Goal: Task Accomplishment & Management: Manage account settings

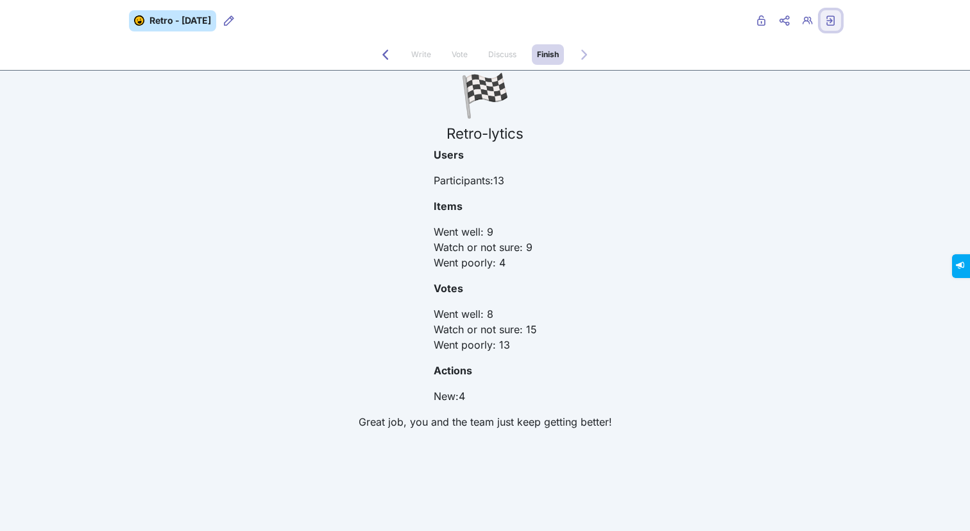
click at [833, 21] on icon "Exit retro" at bounding box center [831, 20] width 10 height 10
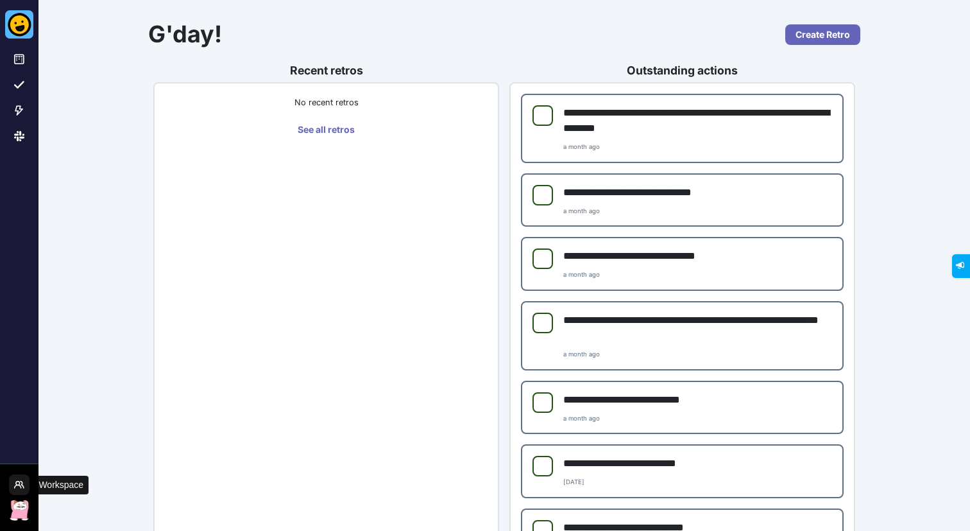
click at [17, 485] on icon "Workspace Menu" at bounding box center [19, 484] width 10 height 10
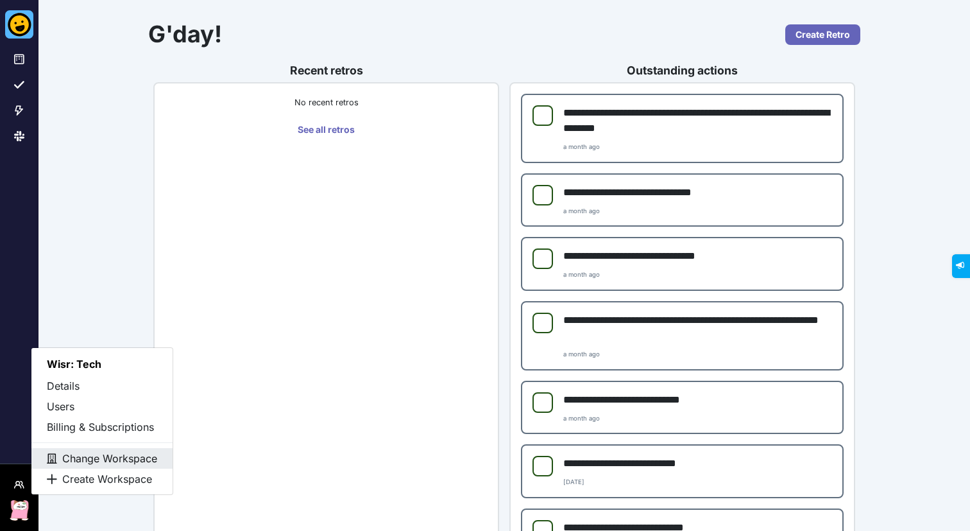
click at [114, 459] on button "Change Workspace" at bounding box center [101, 458] width 141 height 21
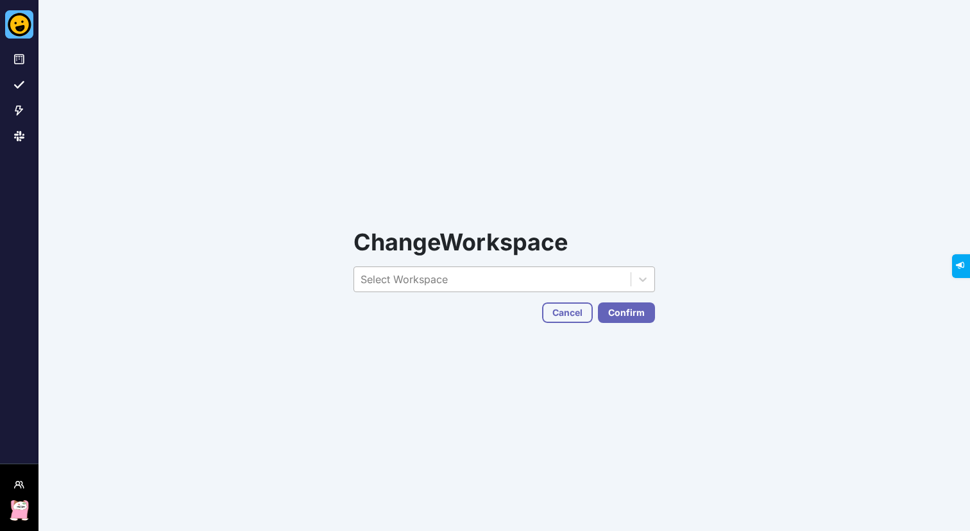
click at [482, 284] on div "Select Workspace" at bounding box center [492, 279] width 277 height 24
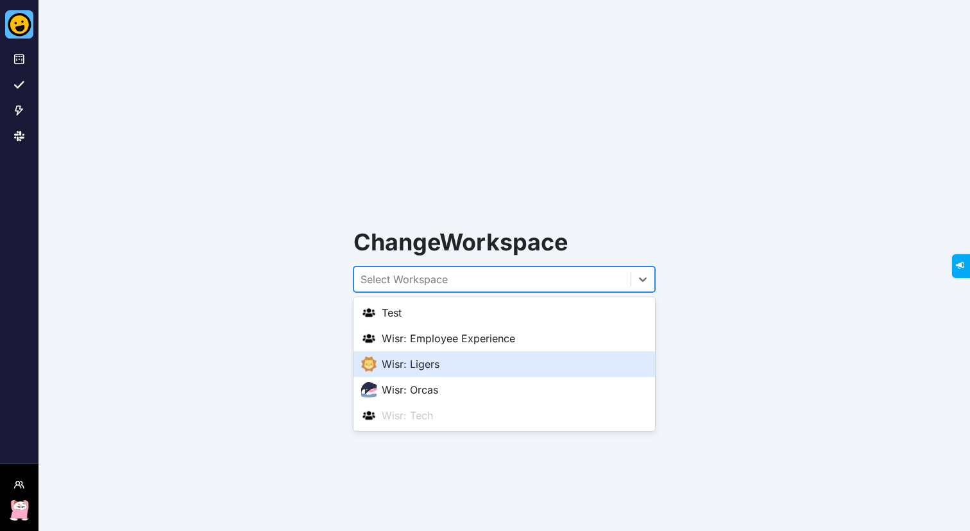
click at [450, 366] on div "Wisr: Ligers" at bounding box center [504, 363] width 286 height 15
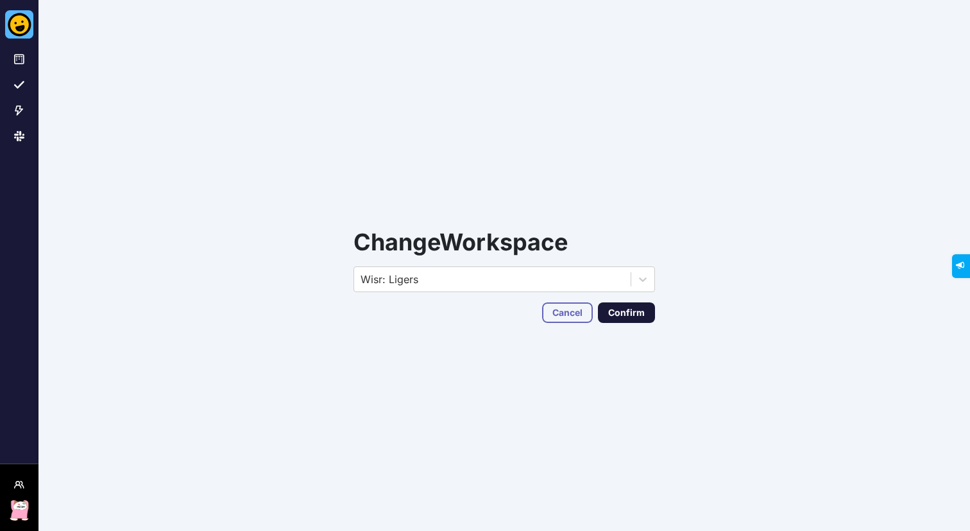
click at [632, 313] on button "Confirm" at bounding box center [626, 312] width 57 height 21
